Goal: Task Accomplishment & Management: Complete application form

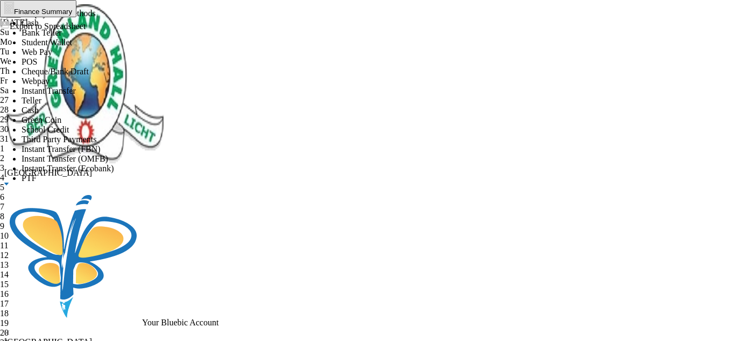
scroll to position [38, 0]
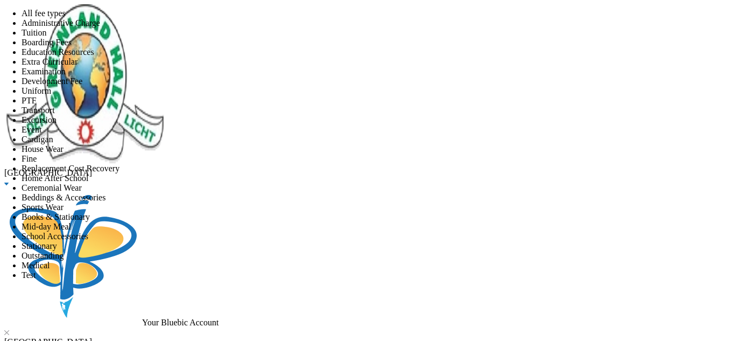
click at [66, 18] on span "All fee types" at bounding box center [44, 13] width 44 height 9
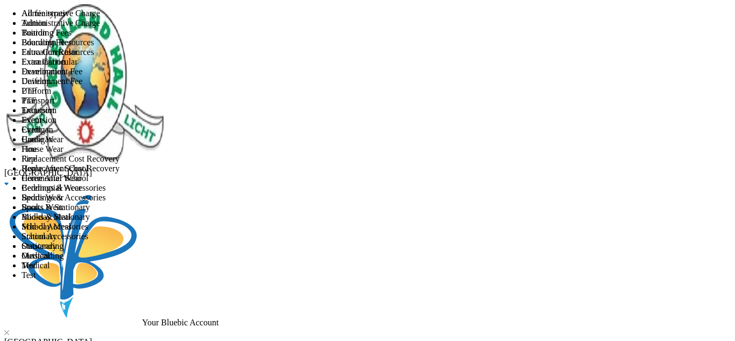
click at [356, 28] on li "Tuition" at bounding box center [378, 23] width 713 height 10
type textarea "September Online Class"
type input "60000"
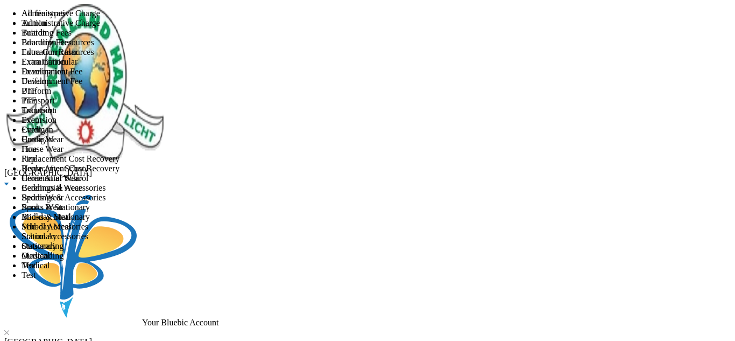
scroll to position [53, 0]
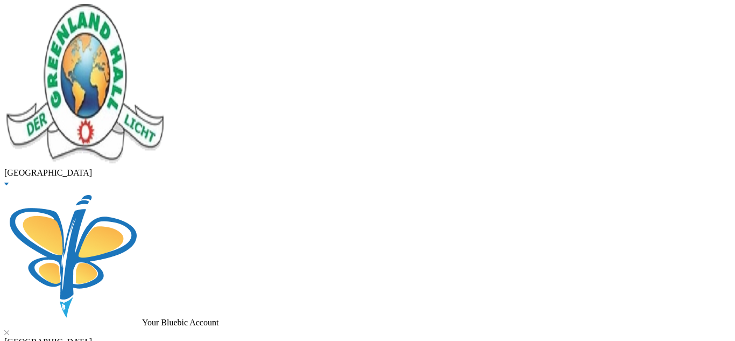
drag, startPoint x: 207, startPoint y: 48, endPoint x: 97, endPoint y: 60, distance: 110.4
type input "oduwole"
